Goal: Task Accomplishment & Management: Use online tool/utility

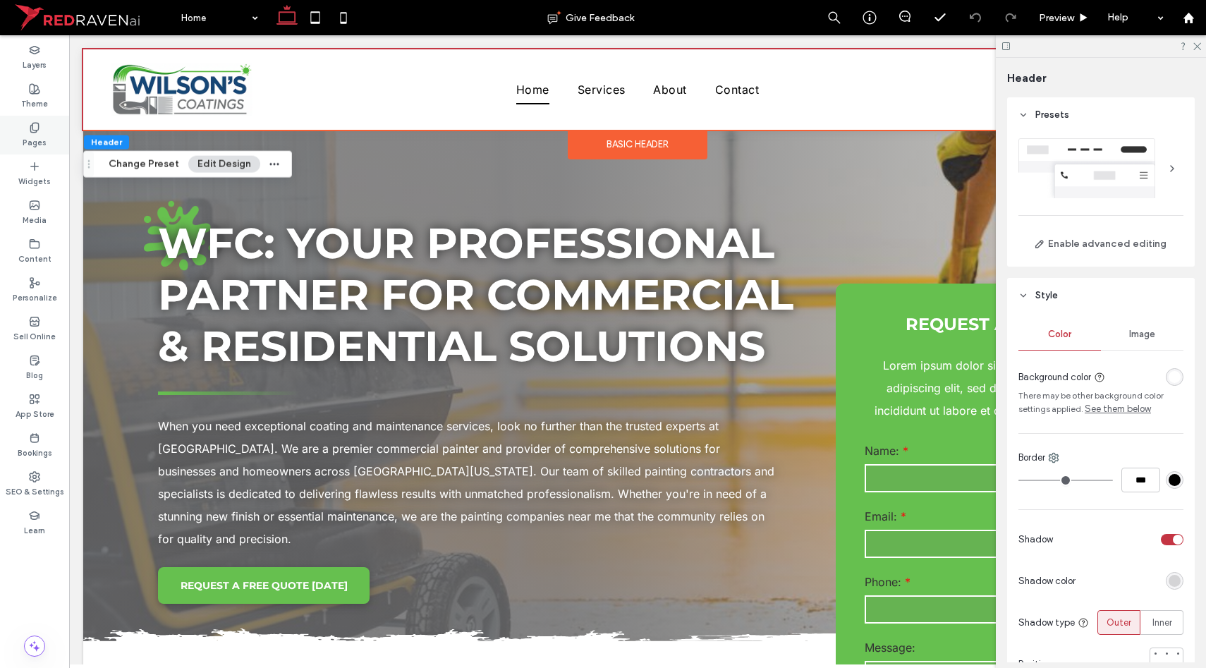
click at [37, 136] on label "Pages" at bounding box center [35, 141] width 24 height 16
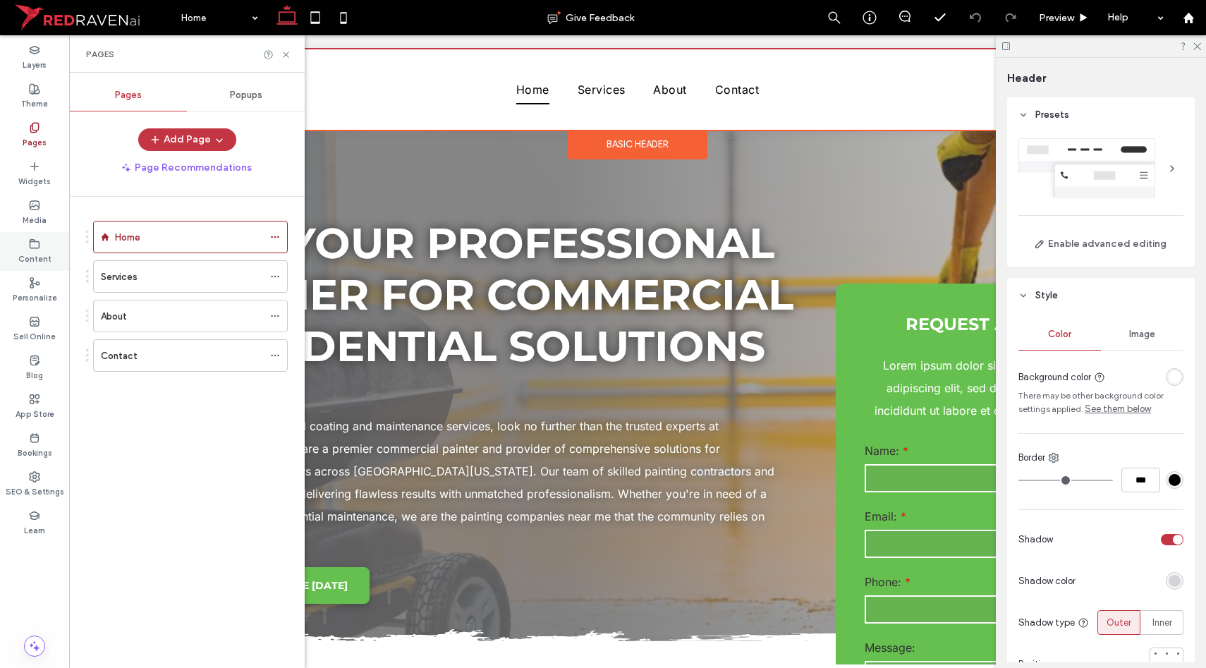
click at [32, 259] on label "Content" at bounding box center [34, 258] width 33 height 16
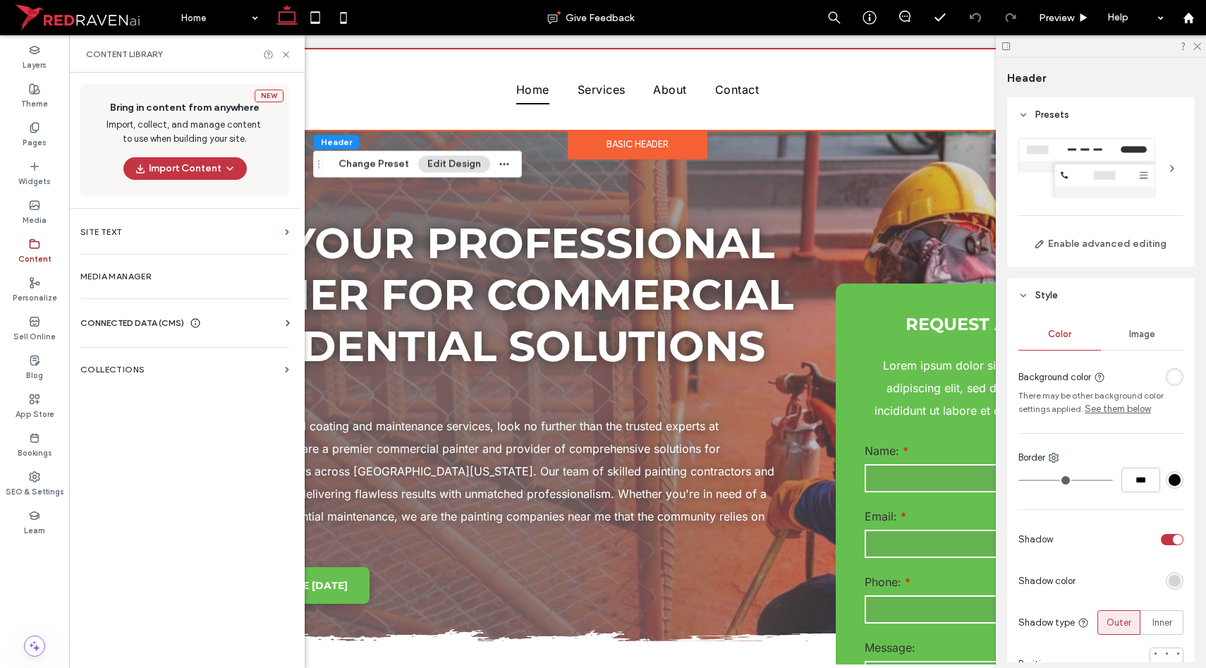
click at [133, 324] on span "CONNECTED DATA (CMS)" at bounding box center [132, 323] width 104 height 14
click at [142, 344] on section "Business Info" at bounding box center [187, 357] width 214 height 32
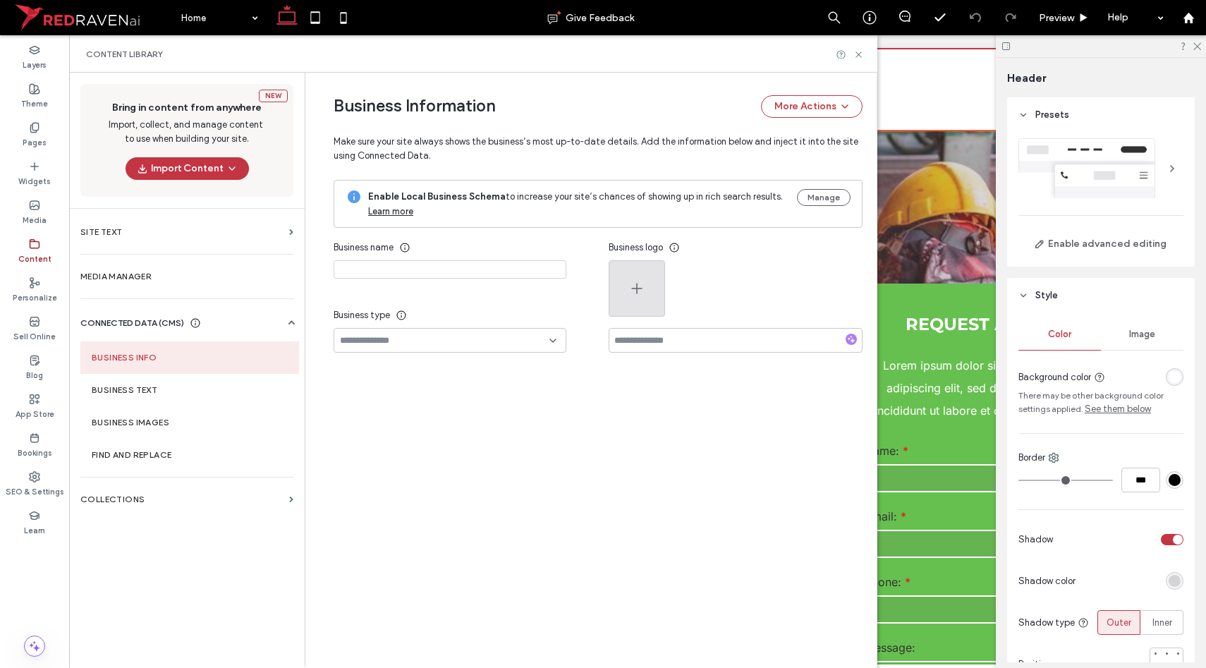
type input "**********"
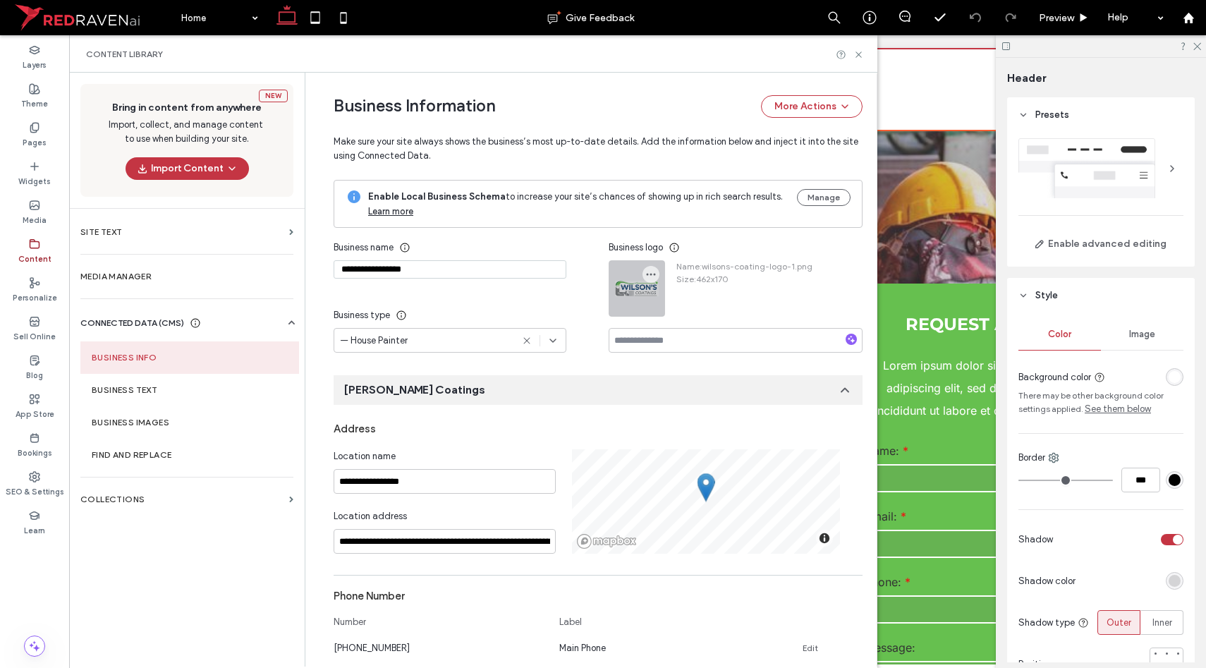
click at [631, 287] on div at bounding box center [636, 288] width 55 height 55
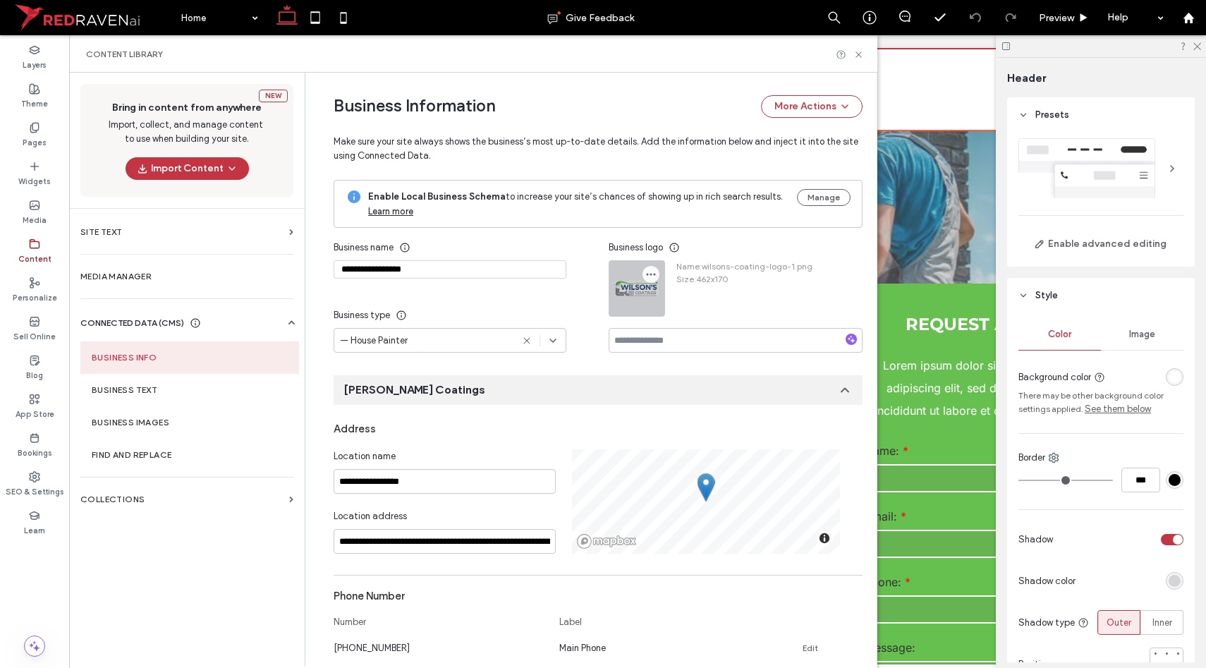
click at [645, 278] on icon "button" at bounding box center [650, 274] width 11 height 11
click at [657, 298] on div "Replace Image" at bounding box center [699, 308] width 126 height 27
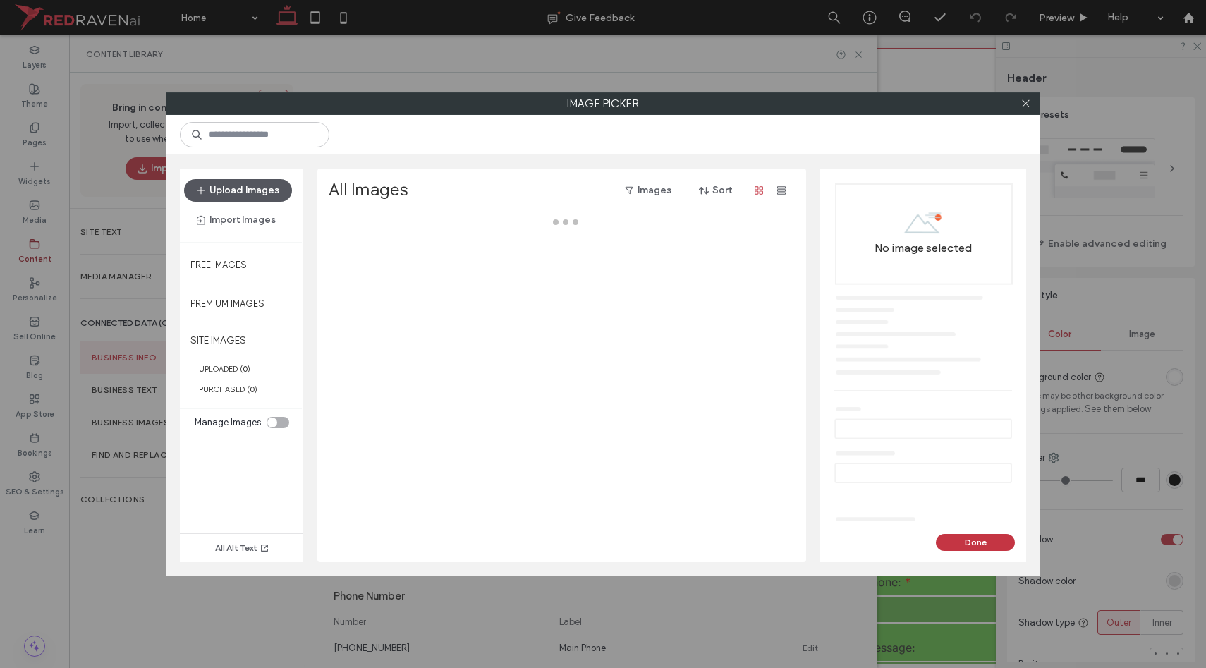
click at [245, 196] on button "Upload Images" at bounding box center [238, 190] width 108 height 23
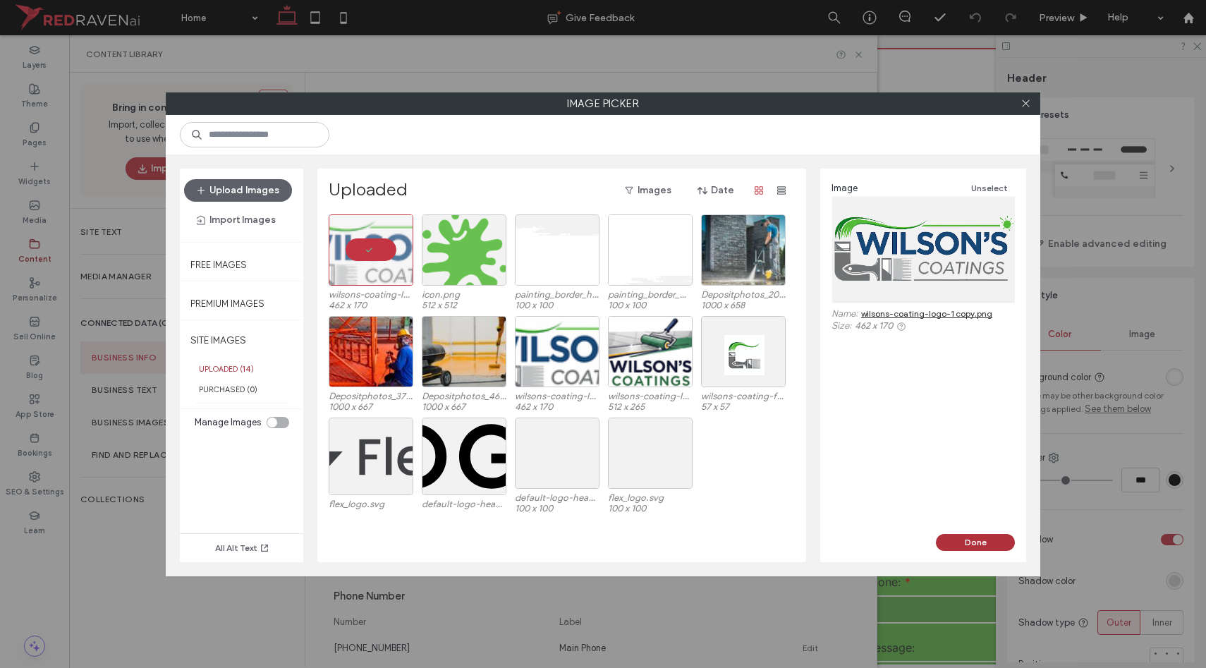
click at [955, 536] on button "Done" at bounding box center [975, 542] width 79 height 17
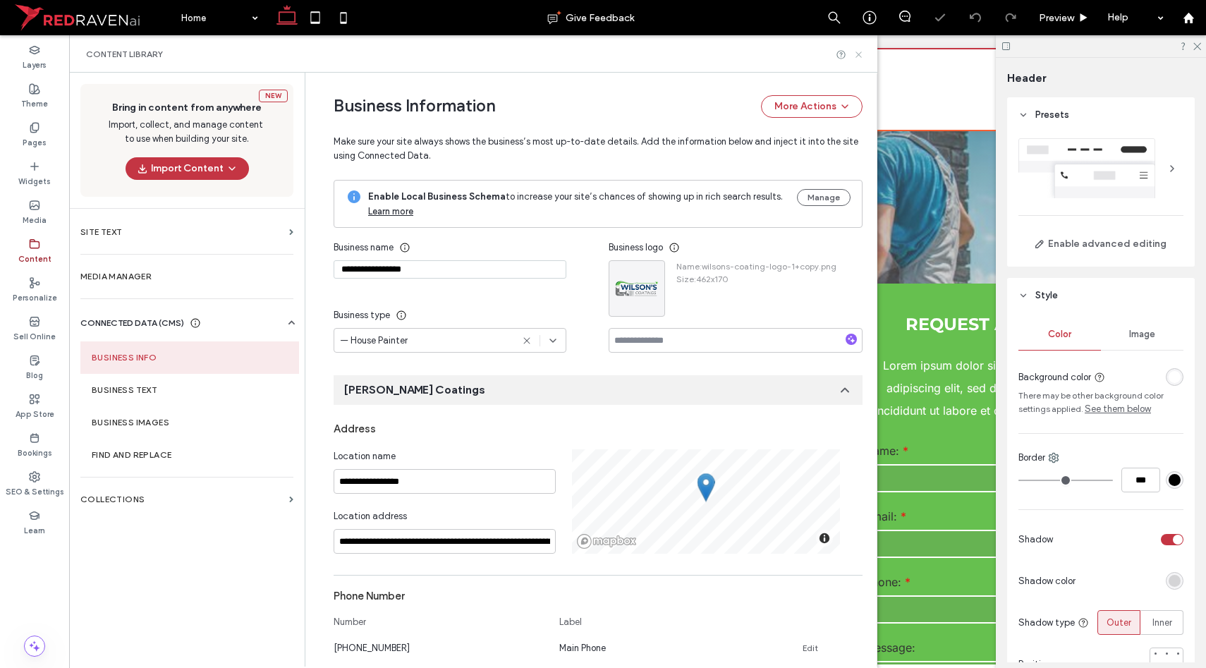
click at [861, 55] on icon at bounding box center [859, 54] width 11 height 11
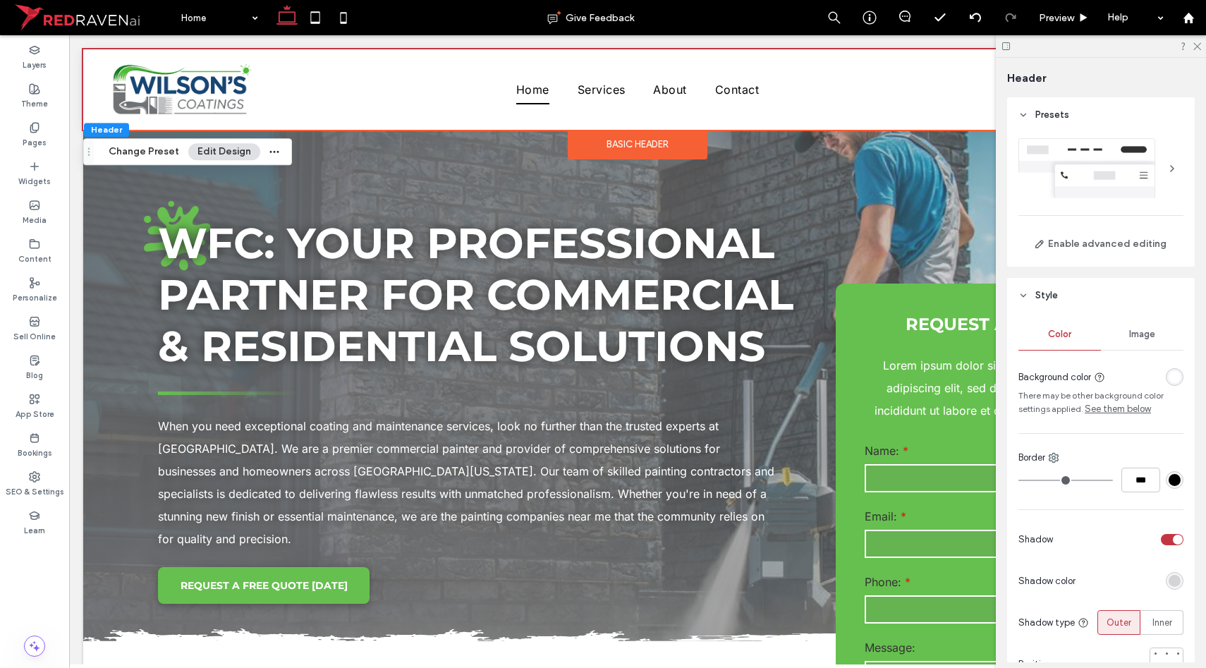
click at [1171, 369] on div "rgba(255, 255, 255, 1)" at bounding box center [1175, 377] width 18 height 18
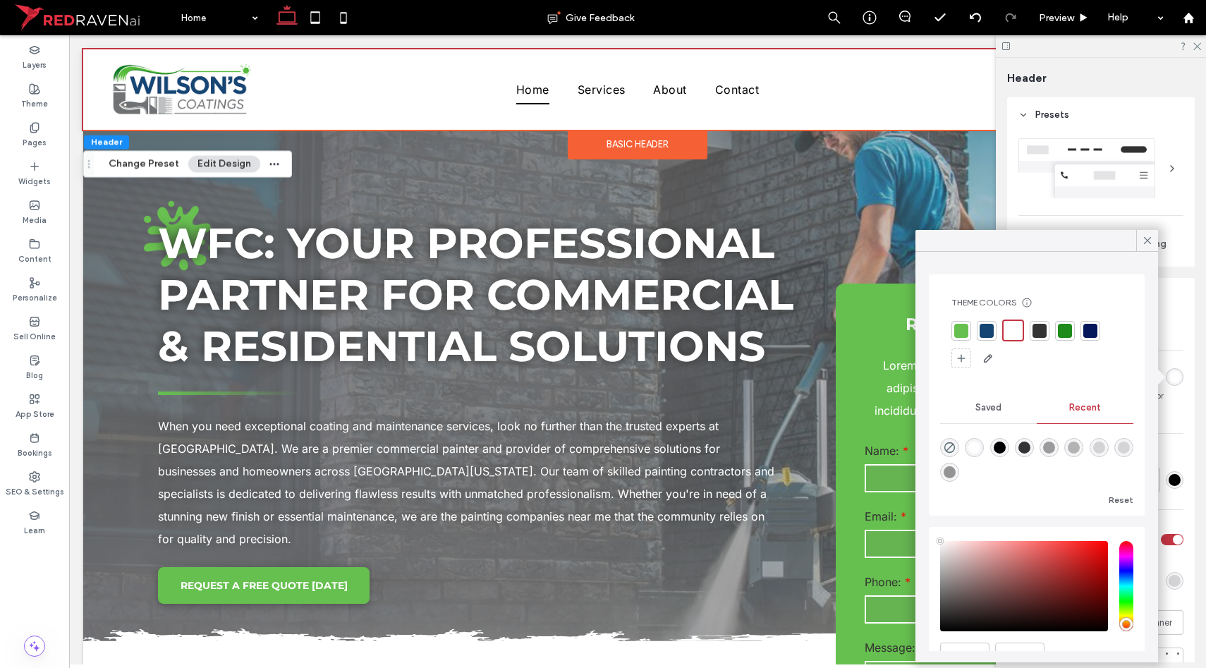
click at [1043, 332] on div at bounding box center [1040, 331] width 14 height 14
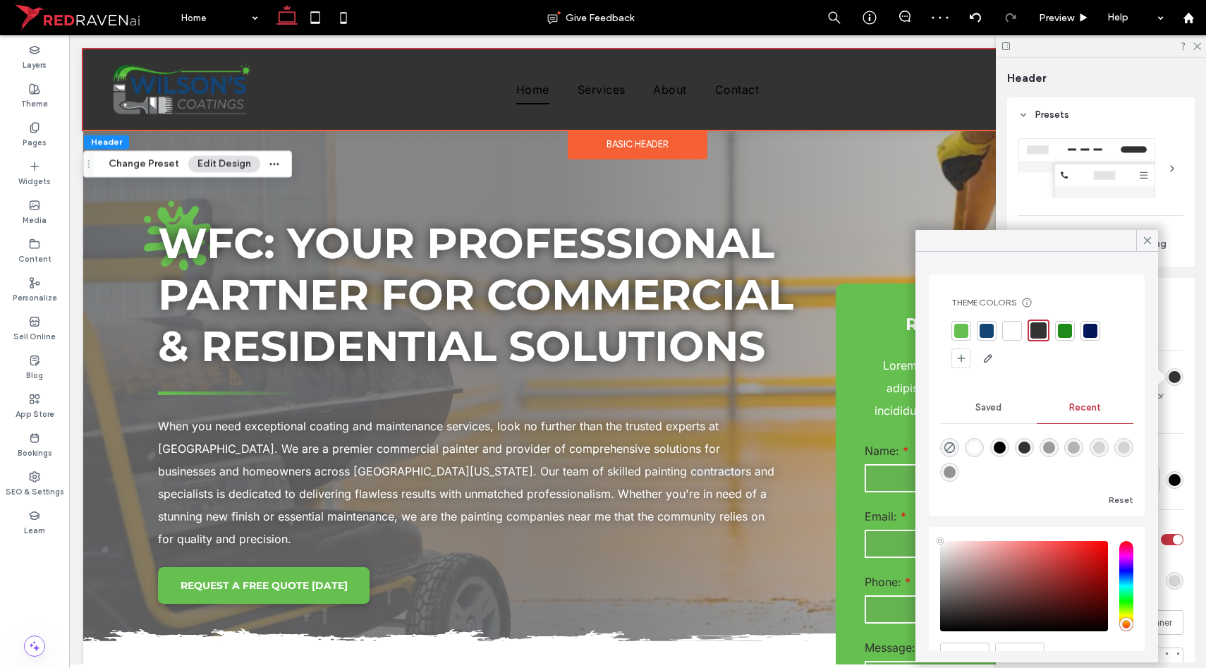
click at [1014, 332] on div at bounding box center [1012, 331] width 14 height 14
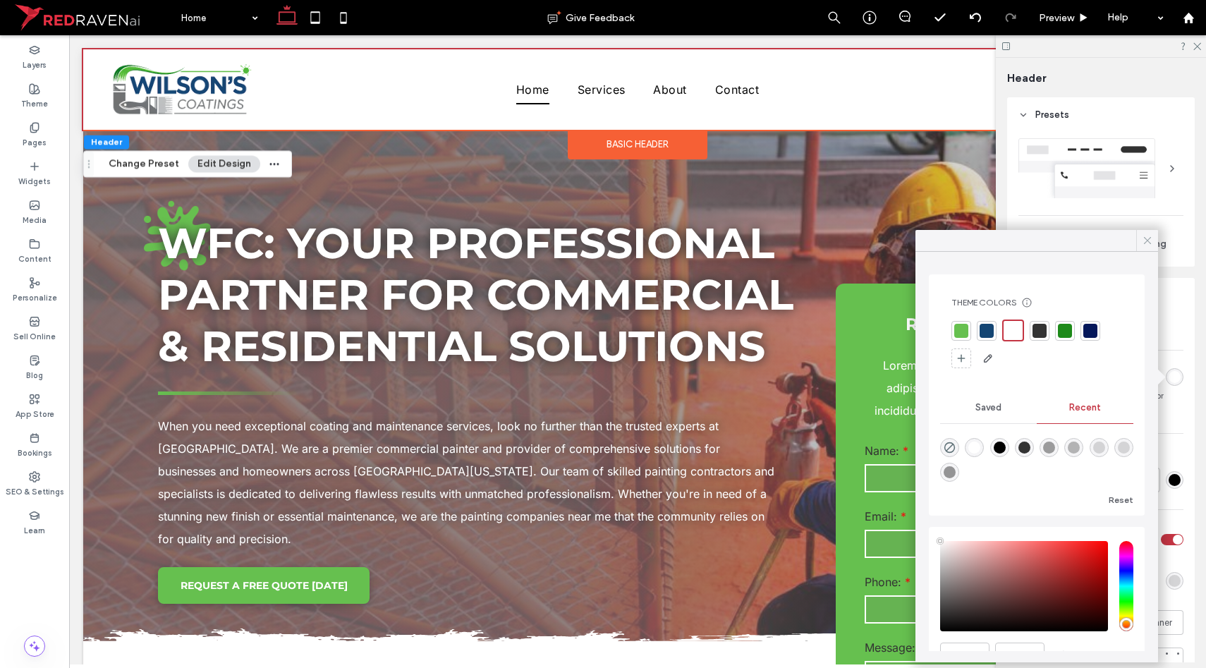
click at [1141, 240] on icon at bounding box center [1147, 240] width 13 height 13
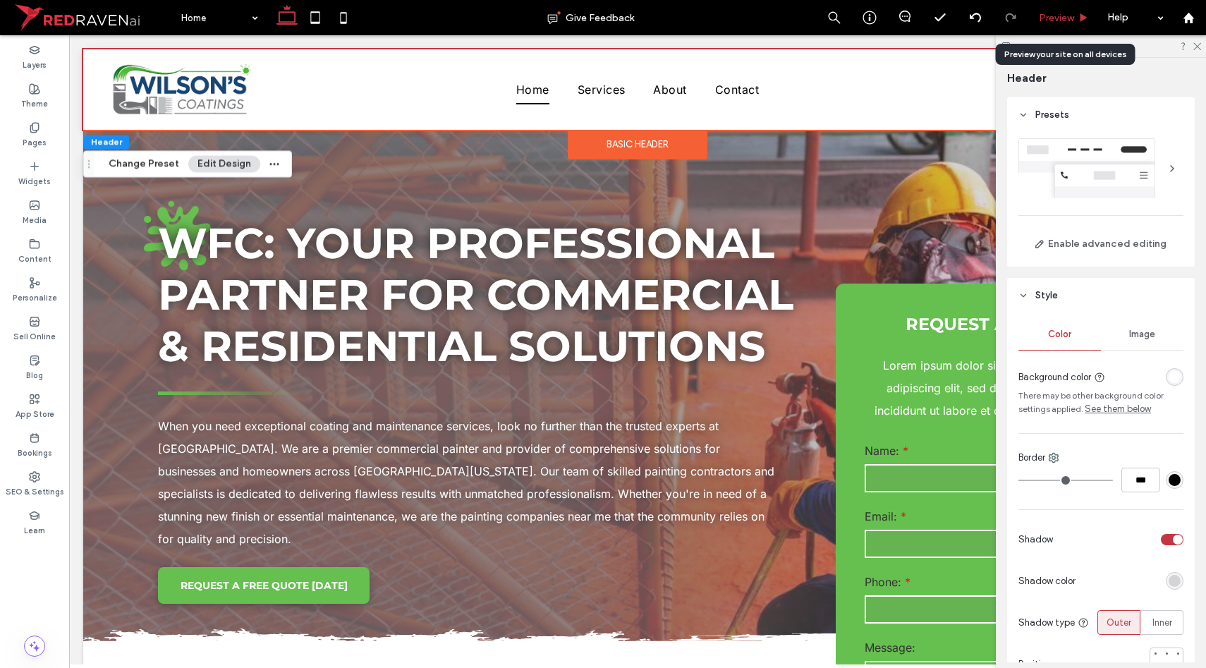
click at [1066, 18] on span "Preview" at bounding box center [1056, 18] width 35 height 12
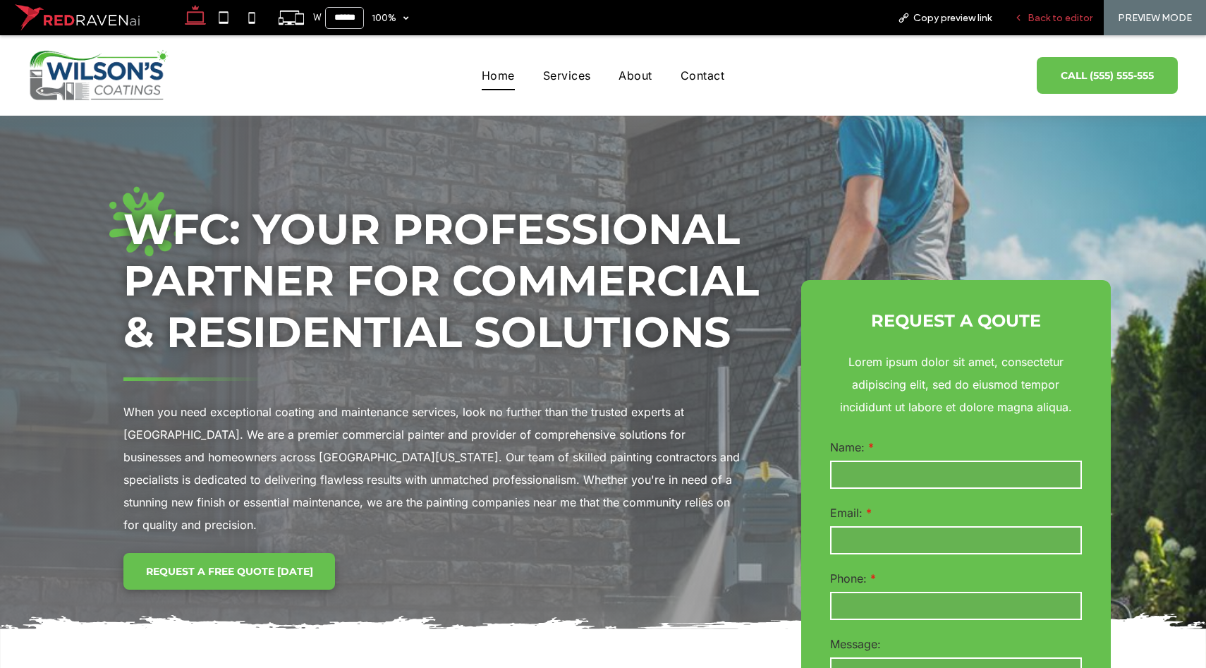
click at [1026, 19] on div "Back to editor" at bounding box center [1053, 18] width 100 height 12
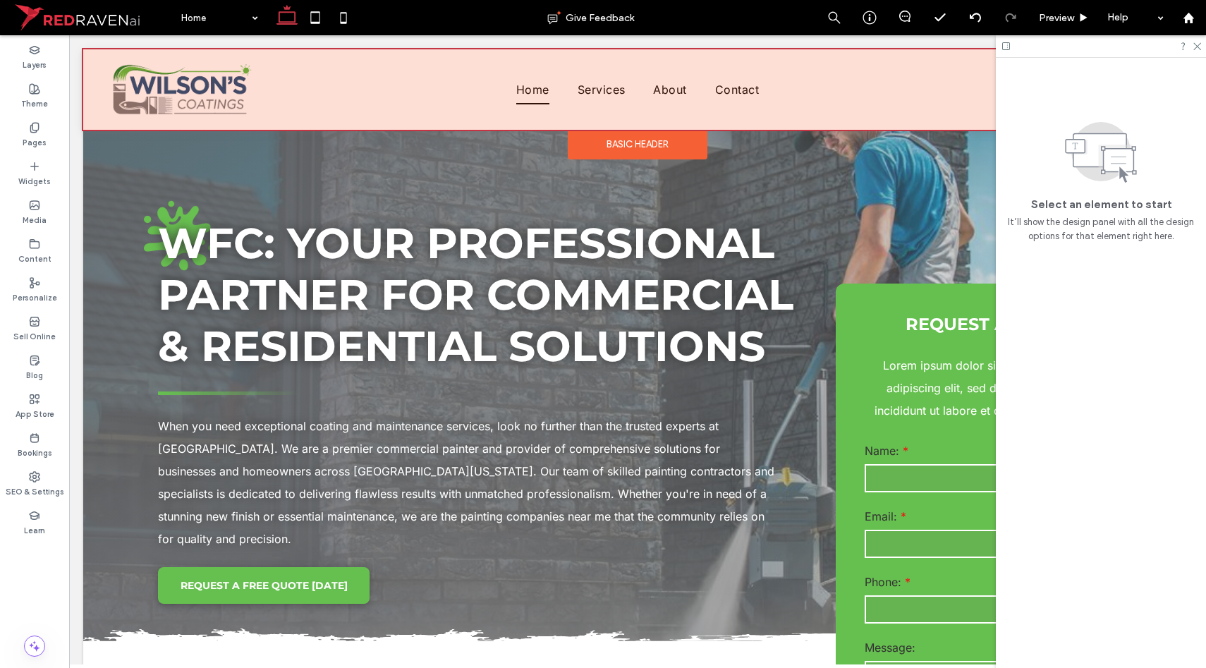
click at [363, 61] on div at bounding box center [637, 89] width 1109 height 80
